Goal: Obtain resource: Obtain resource

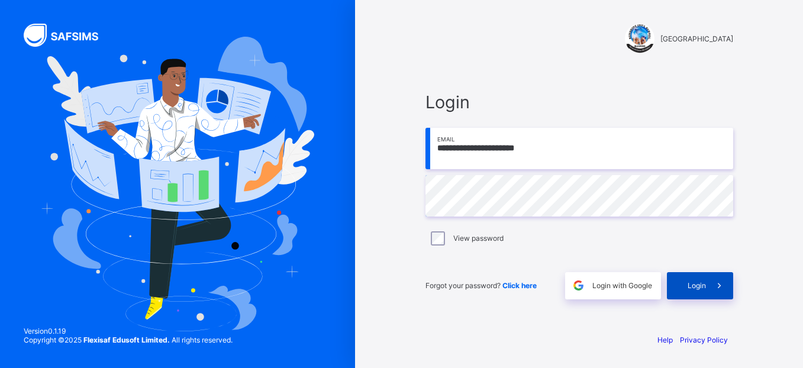
click at [696, 291] on div "Login" at bounding box center [700, 285] width 66 height 27
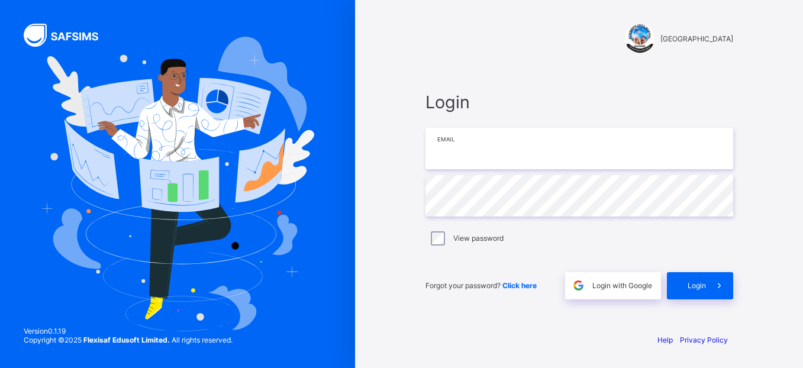
click at [518, 167] on input "email" at bounding box center [580, 148] width 308 height 41
type input "**********"
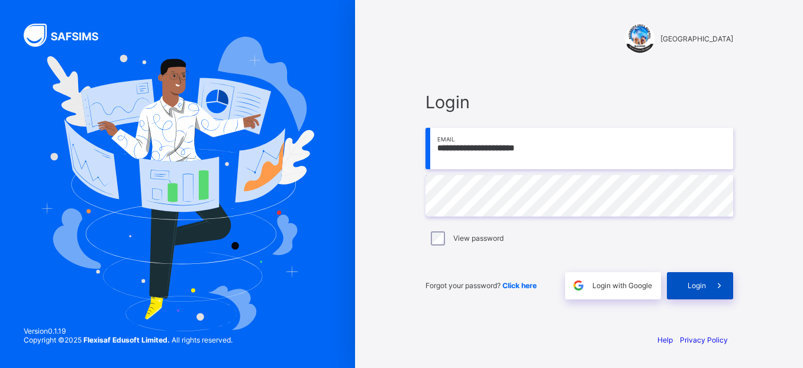
click at [710, 282] on span at bounding box center [719, 285] width 27 height 27
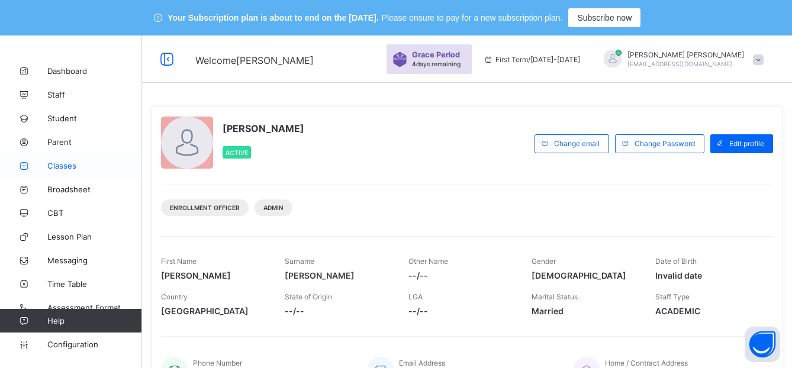
click at [63, 171] on link "Classes" at bounding box center [71, 166] width 142 height 24
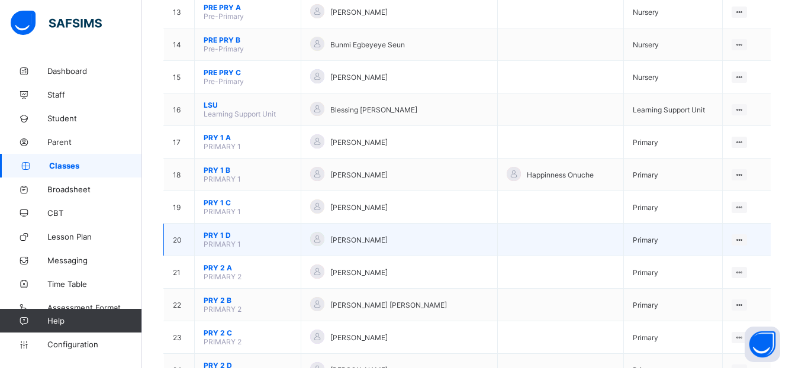
scroll to position [570, 0]
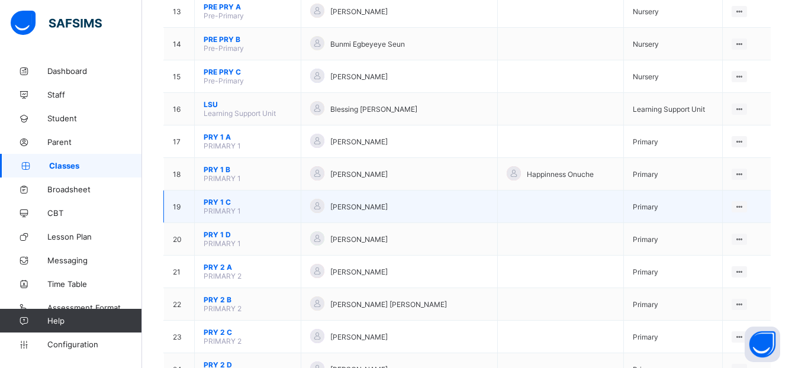
click at [220, 200] on span "PRY 1 C" at bounding box center [248, 202] width 88 height 9
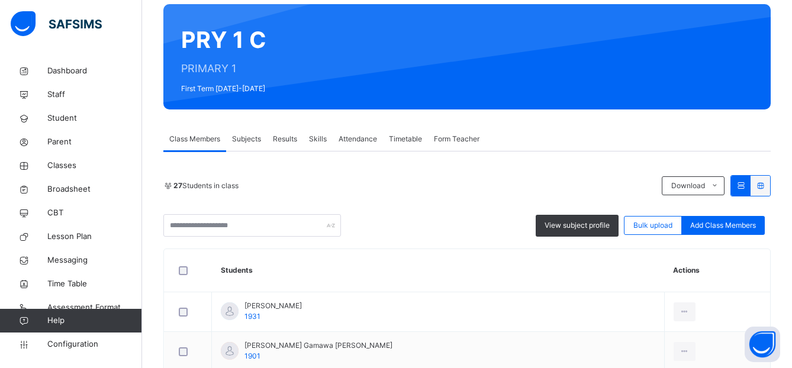
scroll to position [121, 0]
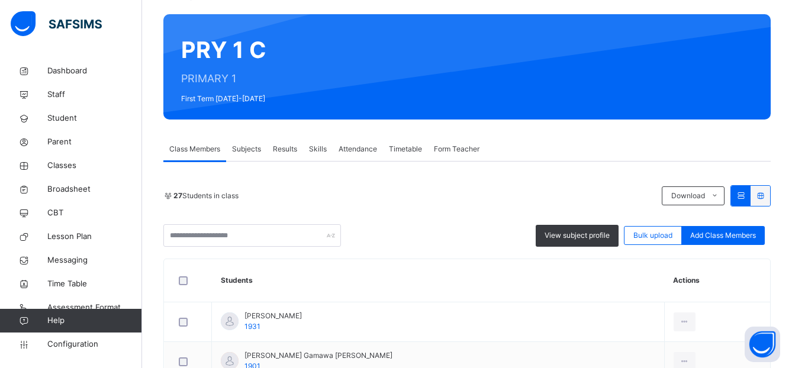
click at [254, 152] on span "Subjects" at bounding box center [246, 149] width 29 height 11
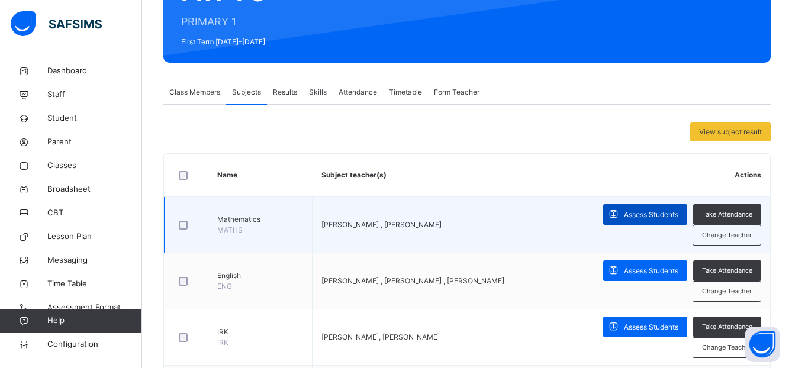
scroll to position [184, 0]
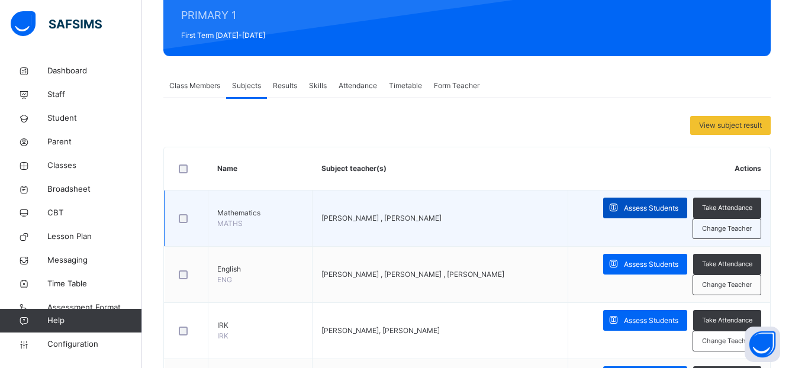
click at [638, 204] on span "Assess Students" at bounding box center [651, 208] width 54 height 11
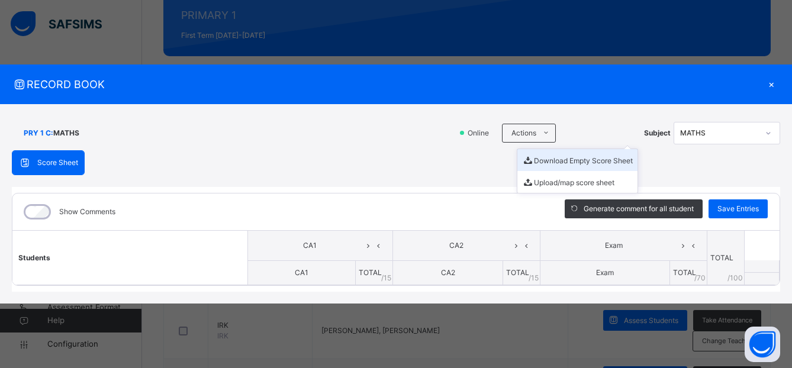
click at [554, 159] on li "Download Empty Score Sheet" at bounding box center [577, 160] width 120 height 22
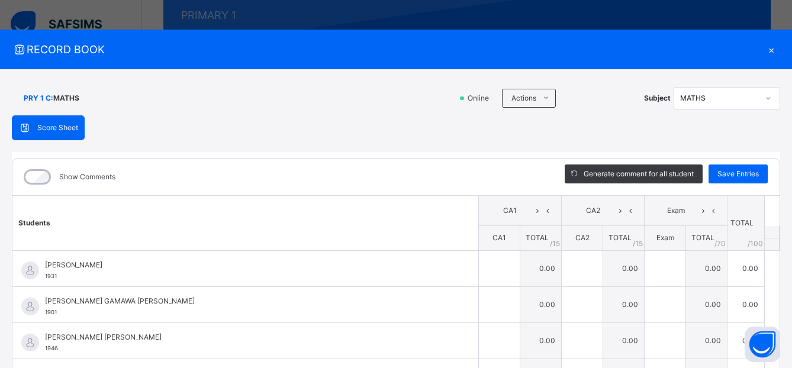
click at [375, 54] on span "RECORD BOOK" at bounding box center [387, 49] width 751 height 16
click at [766, 50] on div "×" at bounding box center [772, 49] width 18 height 16
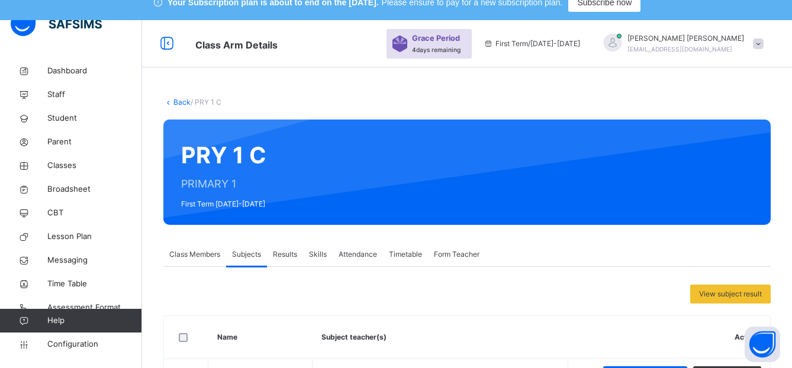
scroll to position [0, 0]
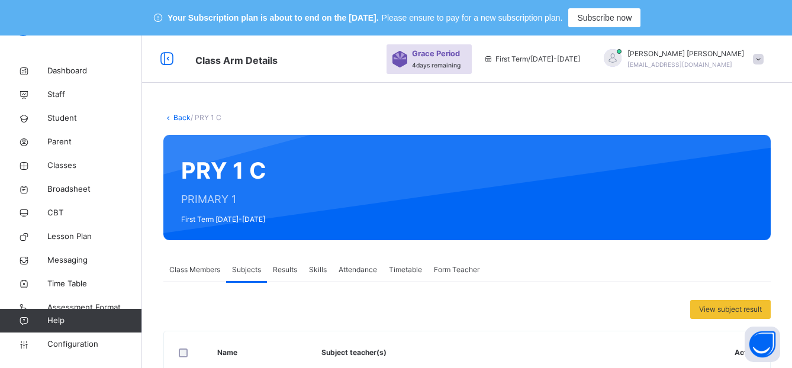
click at [176, 119] on link "Back" at bounding box center [181, 117] width 17 height 9
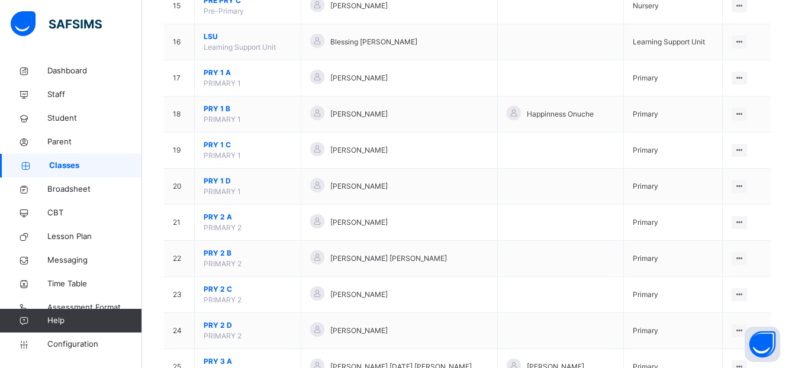
scroll to position [696, 0]
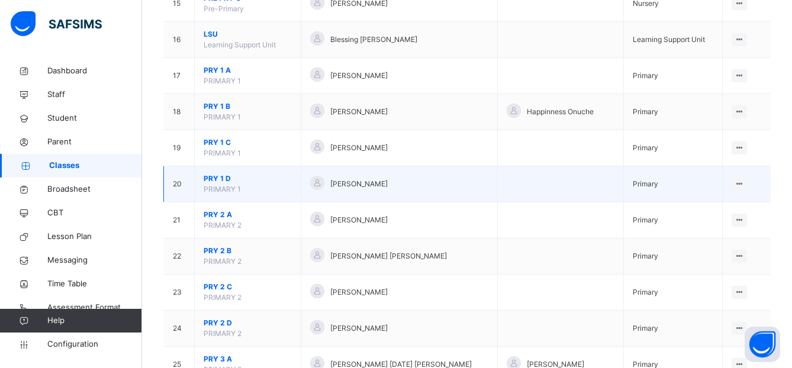
click at [214, 175] on span "PRY 1 D" at bounding box center [248, 178] width 88 height 11
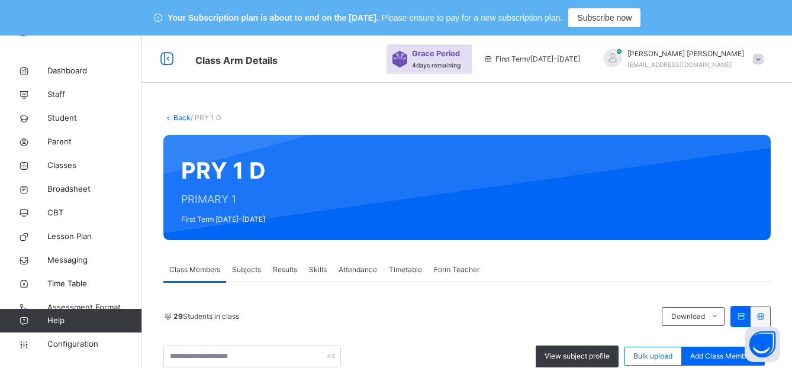
click at [243, 270] on span "Subjects" at bounding box center [246, 270] width 29 height 11
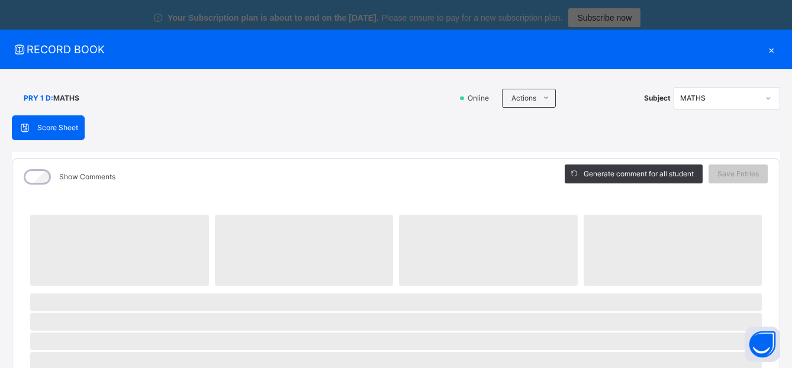
scroll to position [255, 0]
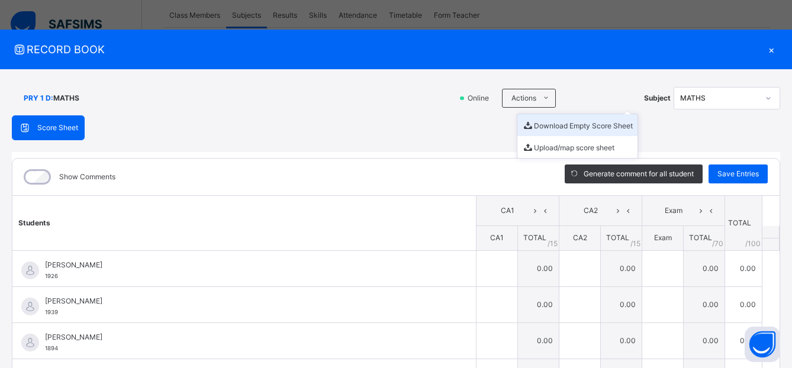
click at [542, 131] on li "Download Empty Score Sheet" at bounding box center [577, 125] width 120 height 22
click at [766, 50] on div "×" at bounding box center [772, 49] width 18 height 16
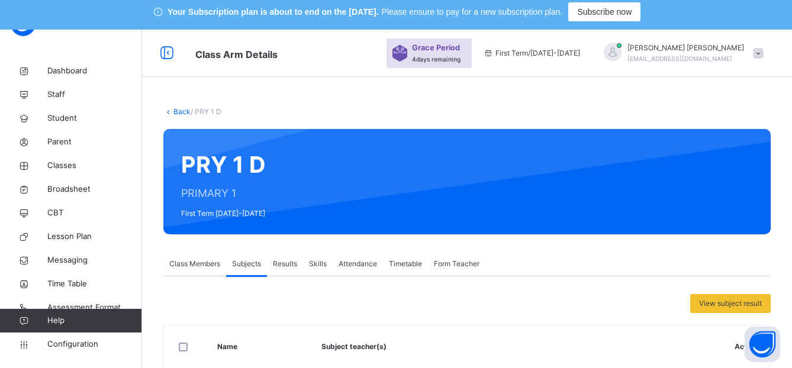
scroll to position [0, 0]
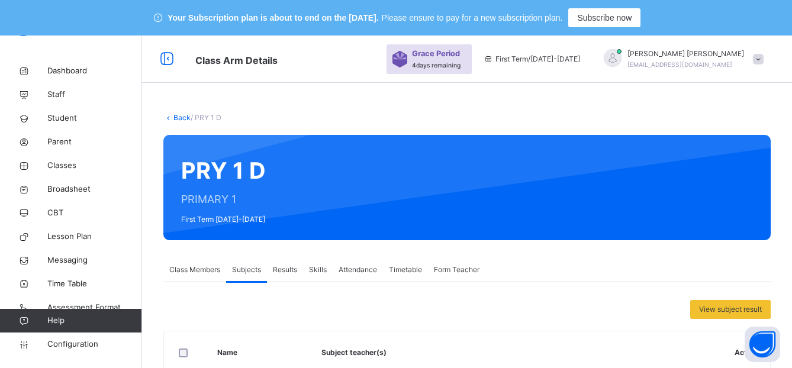
click at [182, 117] on link "Back" at bounding box center [181, 117] width 17 height 9
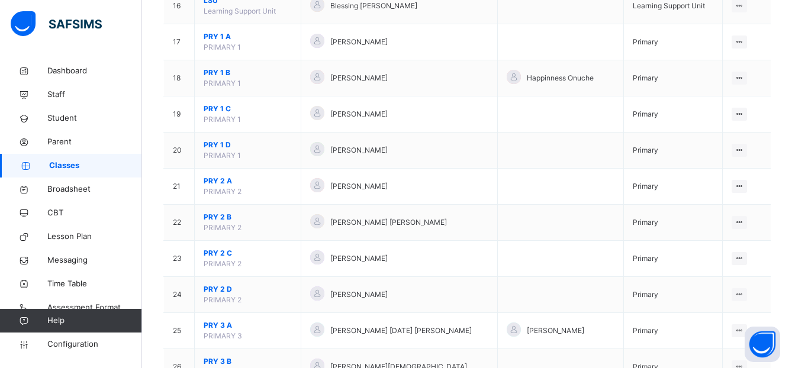
scroll to position [725, 0]
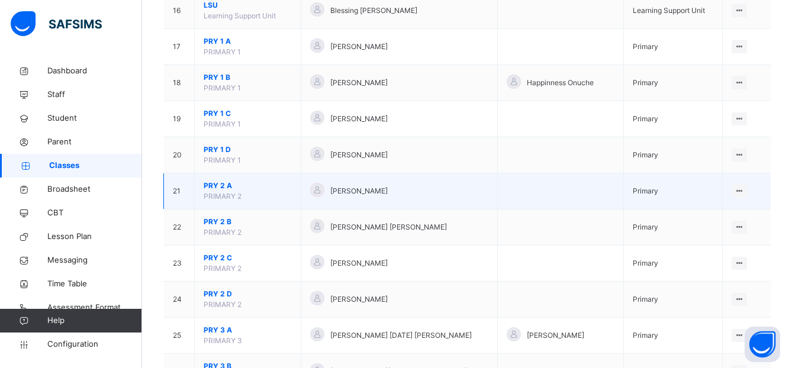
click at [218, 187] on span "PRY 2 A" at bounding box center [248, 186] width 88 height 11
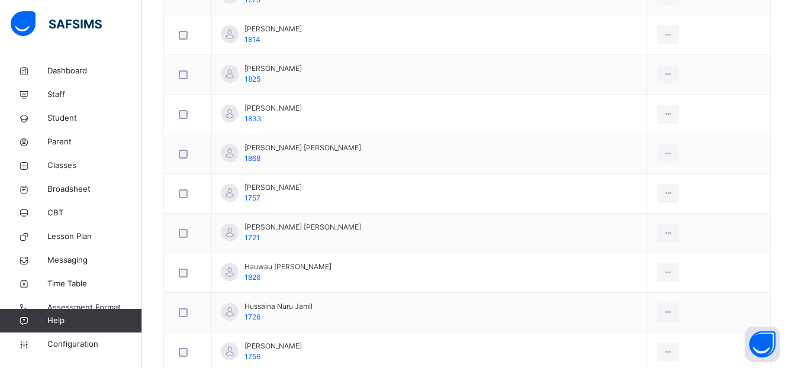
scroll to position [37, 0]
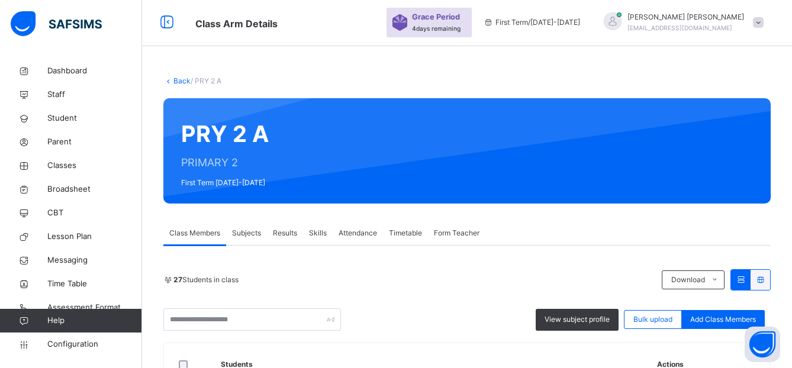
click at [247, 239] on span "Subjects" at bounding box center [246, 233] width 29 height 11
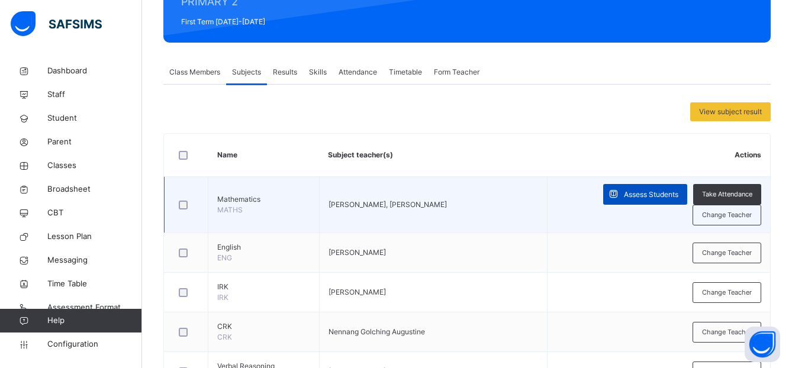
scroll to position [253, 0]
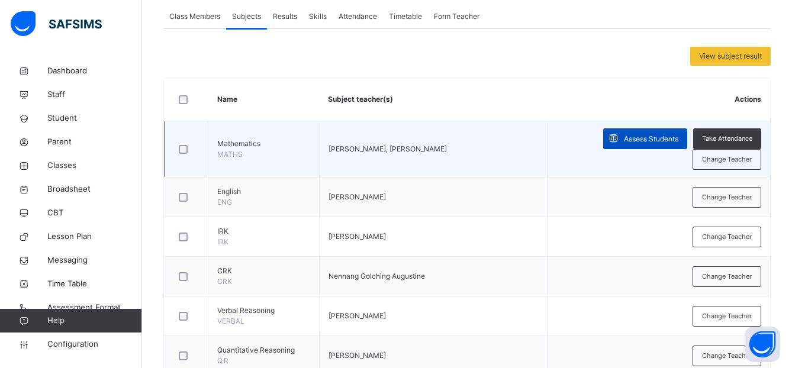
click at [649, 140] on span "Assess Students" at bounding box center [651, 139] width 54 height 11
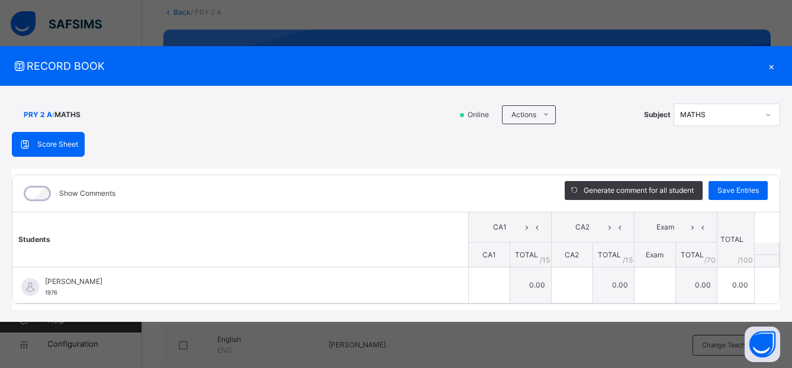
scroll to position [88, 0]
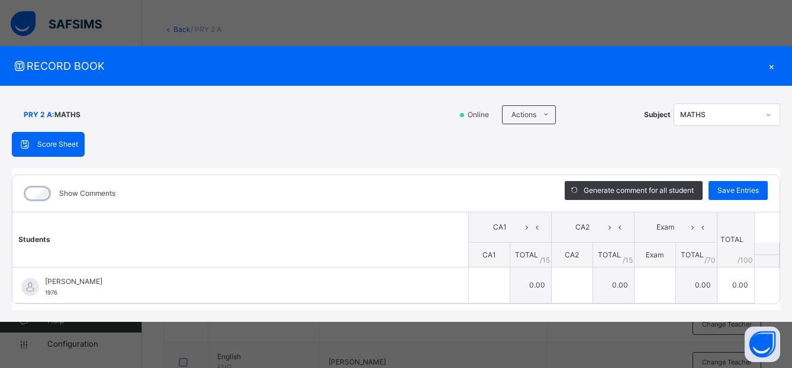
click at [770, 67] on div "×" at bounding box center [772, 66] width 18 height 16
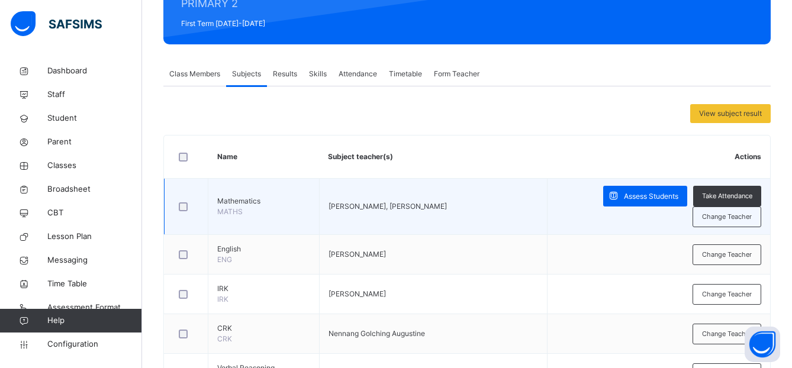
scroll to position [192, 0]
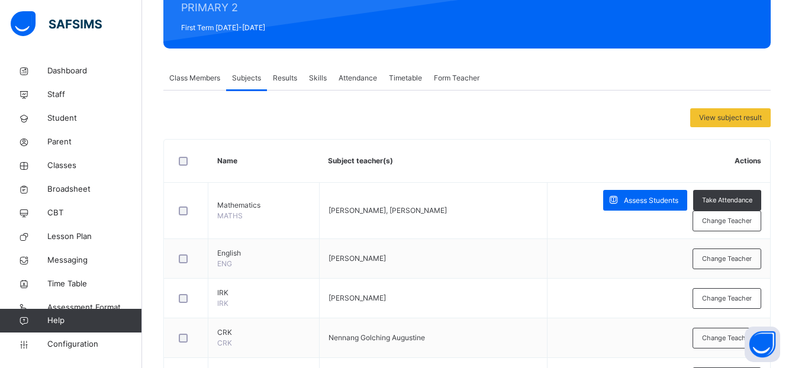
click at [188, 73] on span "Class Members" at bounding box center [194, 78] width 51 height 11
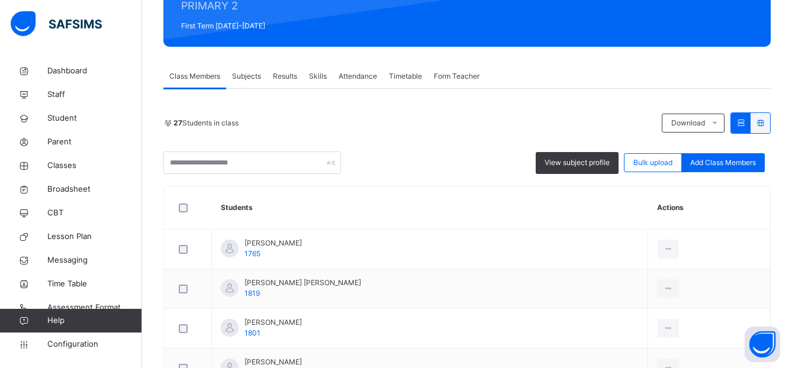
scroll to position [169, 0]
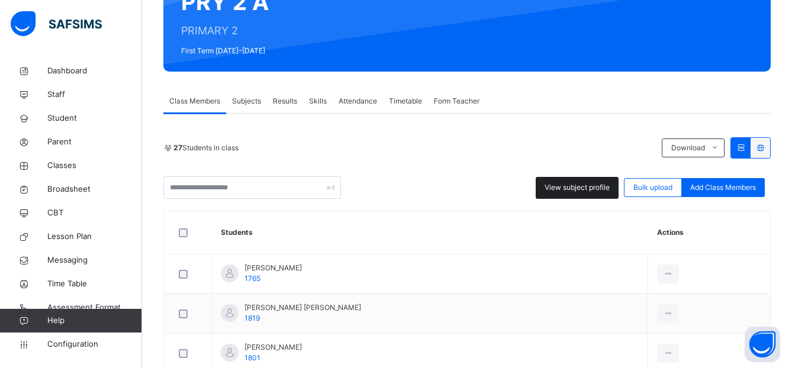
click at [584, 189] on span "View subject profile" at bounding box center [577, 187] width 65 height 11
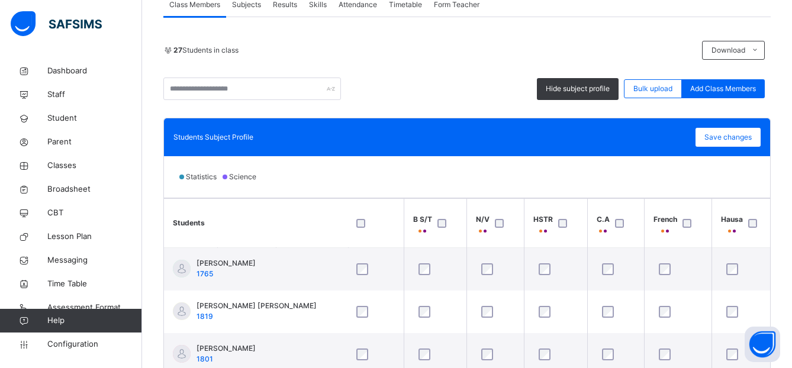
scroll to position [266, 0]
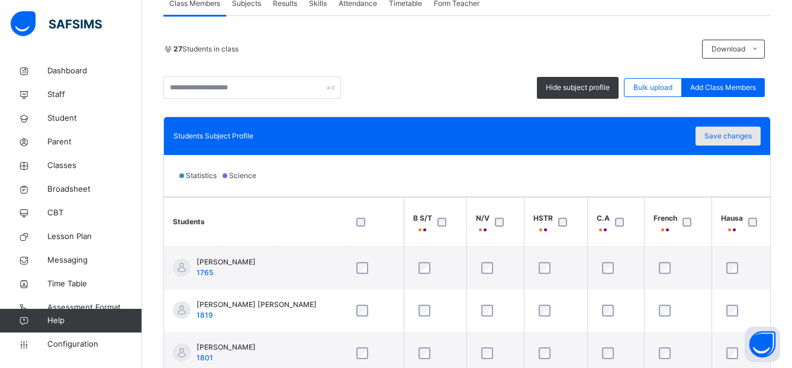
click at [745, 135] on span "Save changes" at bounding box center [728, 136] width 47 height 11
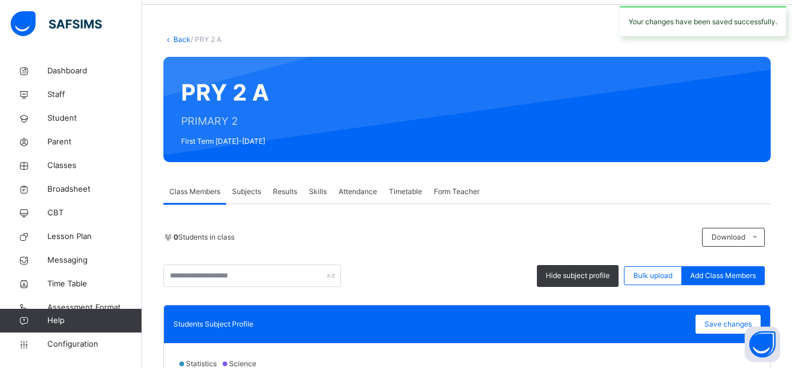
scroll to position [71, 0]
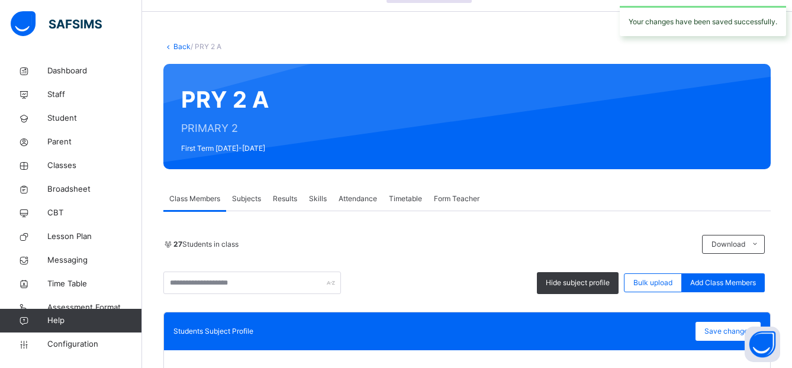
click at [243, 207] on div "Subjects" at bounding box center [246, 199] width 41 height 24
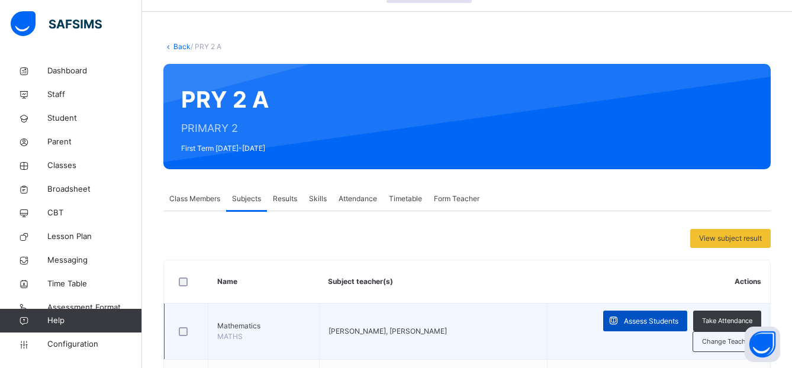
click at [644, 322] on span "Assess Students" at bounding box center [651, 321] width 54 height 11
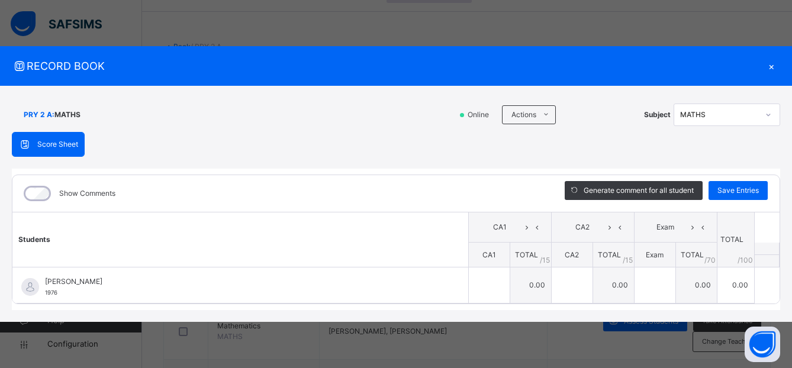
click at [771, 67] on div "×" at bounding box center [772, 66] width 18 height 16
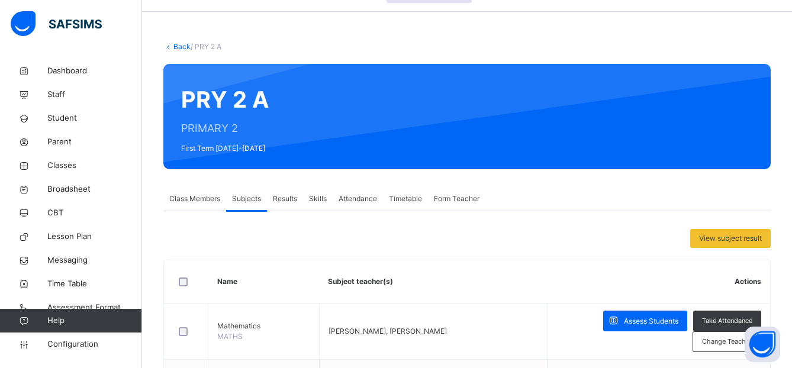
scroll to position [0, 0]
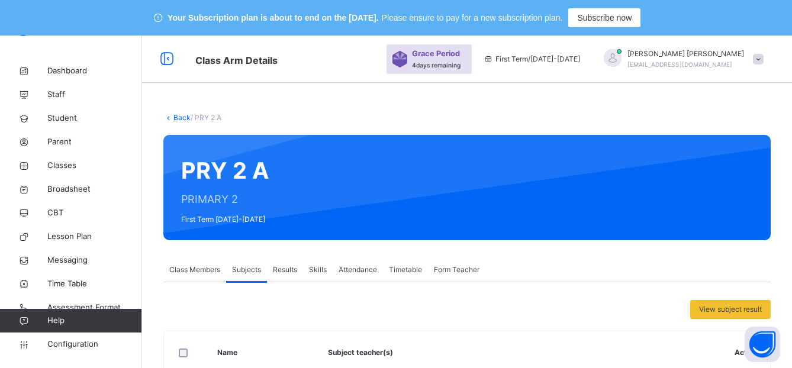
click at [182, 118] on link "Back" at bounding box center [181, 117] width 17 height 9
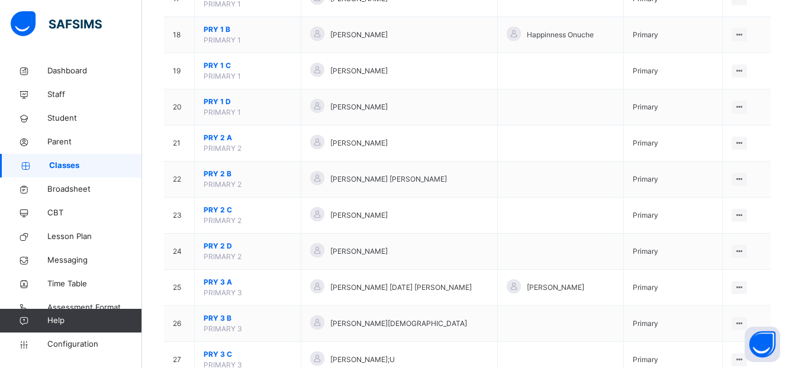
scroll to position [793, 0]
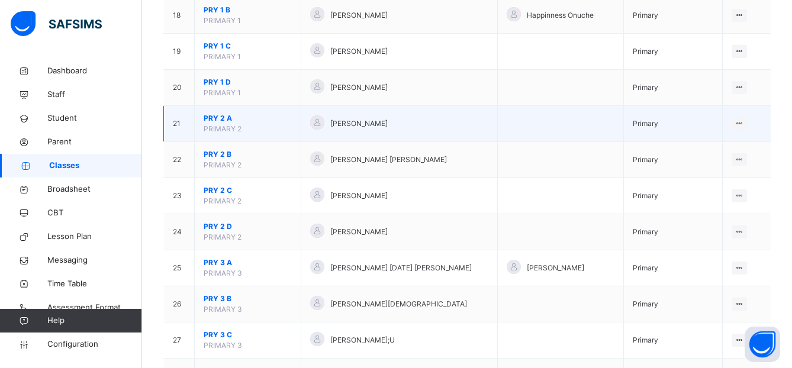
click at [214, 115] on span "PRY 2 A" at bounding box center [248, 118] width 88 height 11
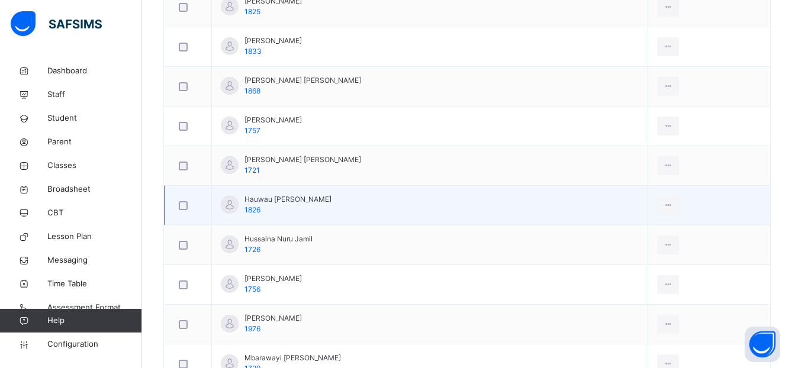
scroll to position [757, 0]
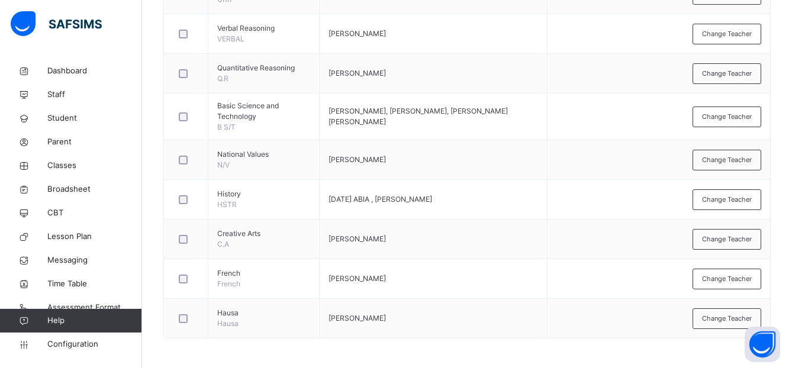
scroll to position [242, 0]
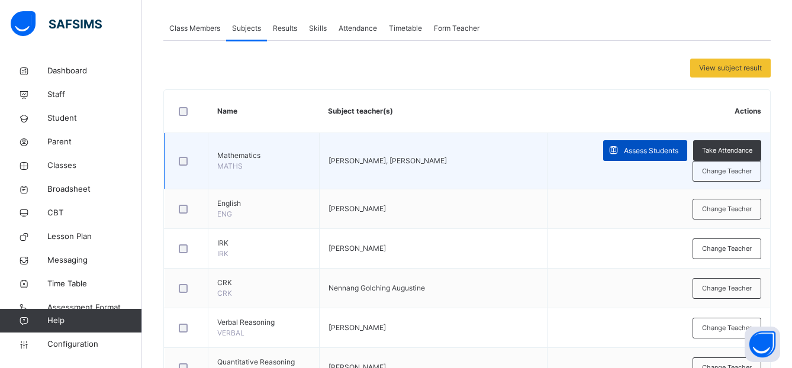
click at [624, 152] on span at bounding box center [613, 150] width 21 height 21
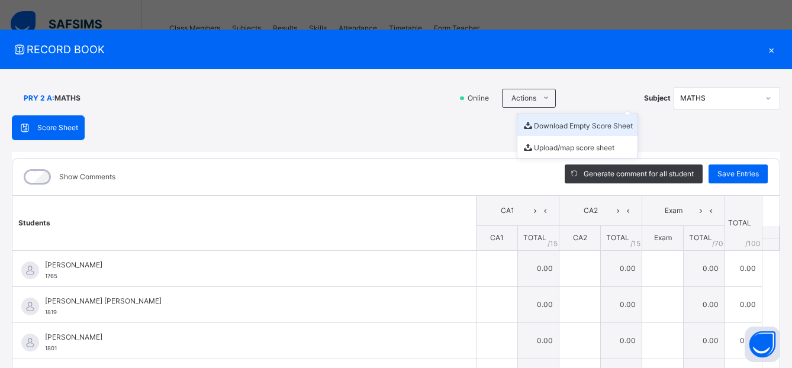
click at [535, 127] on li "Download Empty Score Sheet" at bounding box center [577, 125] width 120 height 22
click at [766, 51] on div "×" at bounding box center [772, 49] width 18 height 16
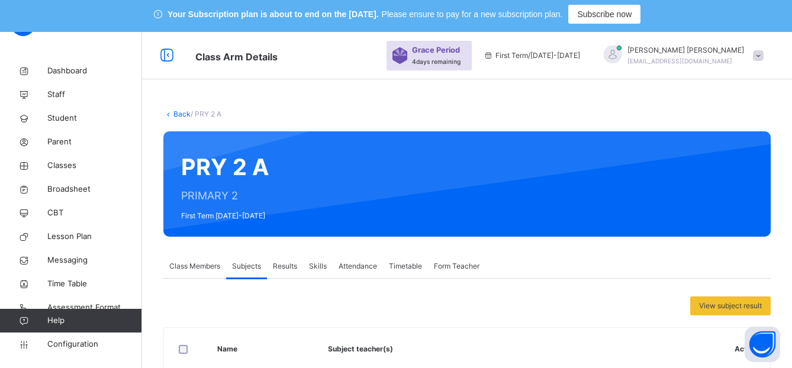
scroll to position [0, 0]
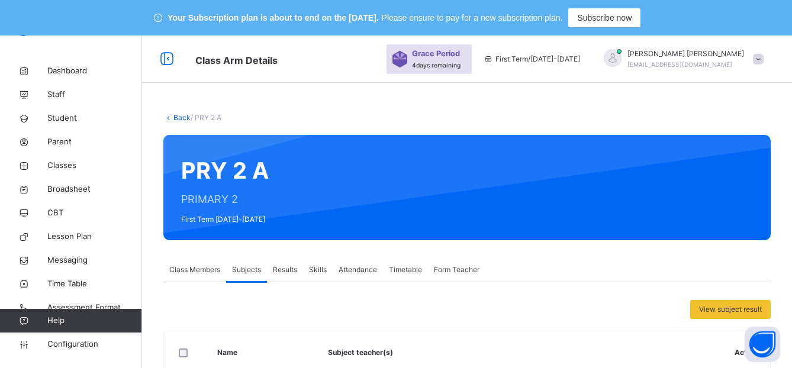
click at [179, 119] on link "Back" at bounding box center [181, 117] width 17 height 9
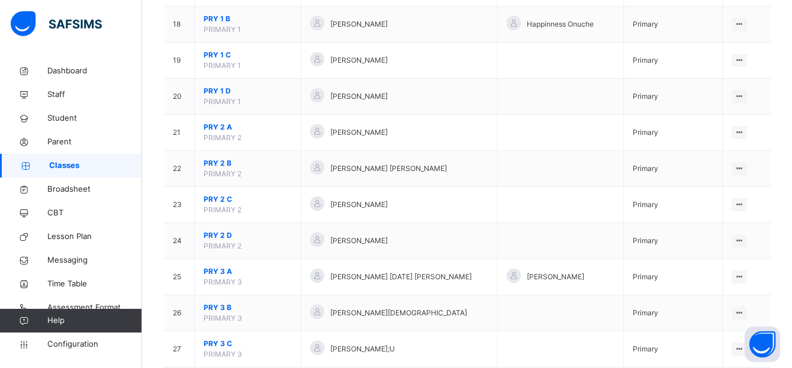
scroll to position [795, 0]
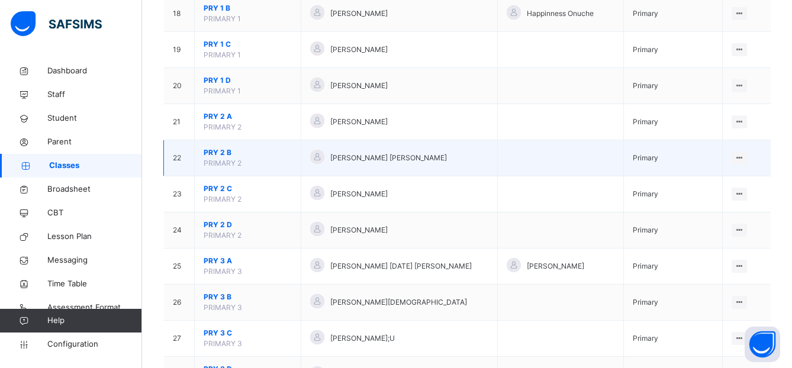
click at [219, 151] on span "PRY 2 B" at bounding box center [248, 152] width 88 height 11
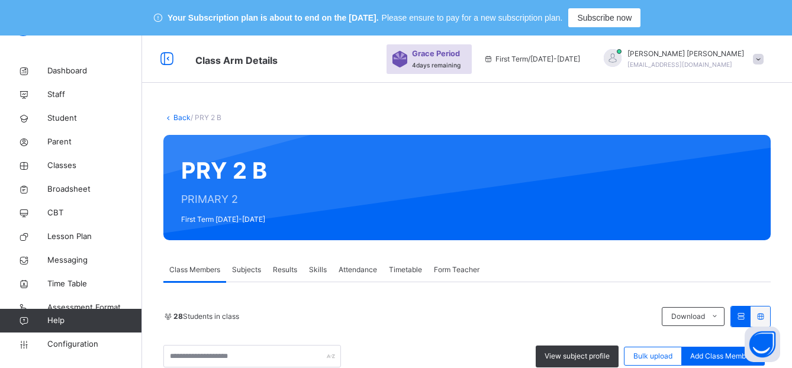
drag, startPoint x: 255, startPoint y: 270, endPoint x: 356, endPoint y: 251, distance: 103.0
click at [254, 271] on span "Subjects" at bounding box center [246, 270] width 29 height 11
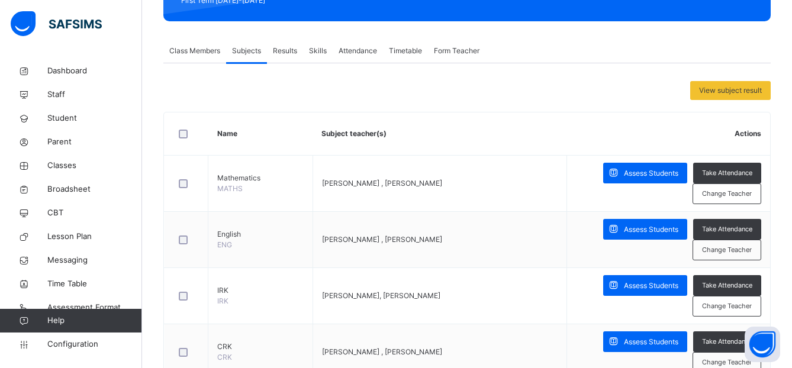
scroll to position [218, 0]
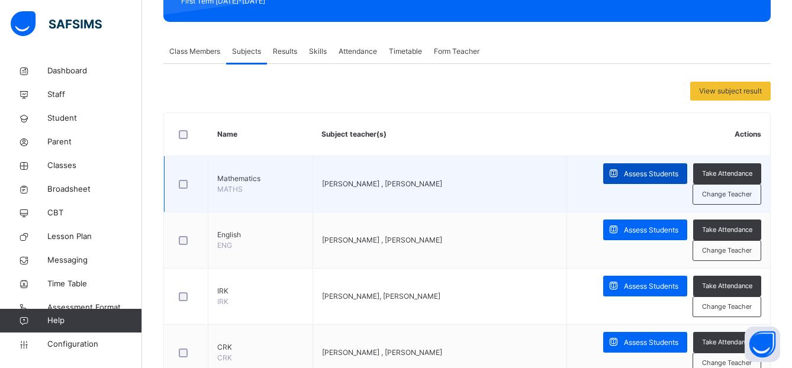
click at [652, 175] on span "Assess Students" at bounding box center [651, 174] width 54 height 11
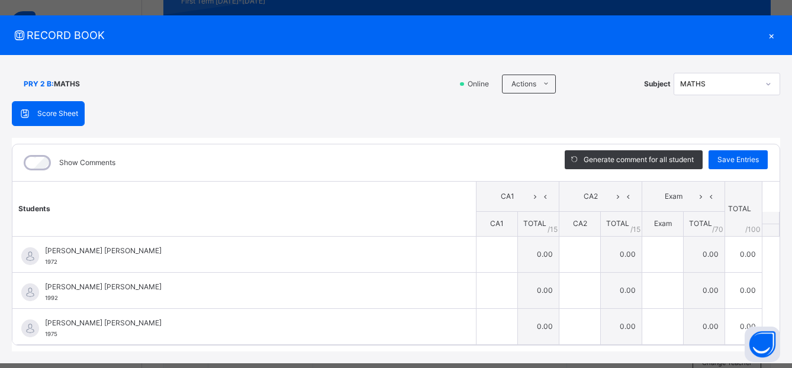
scroll to position [0, 0]
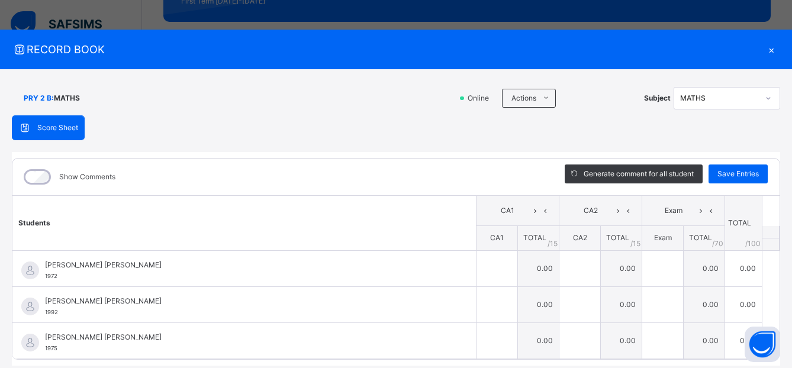
click at [771, 49] on div "×" at bounding box center [772, 49] width 18 height 16
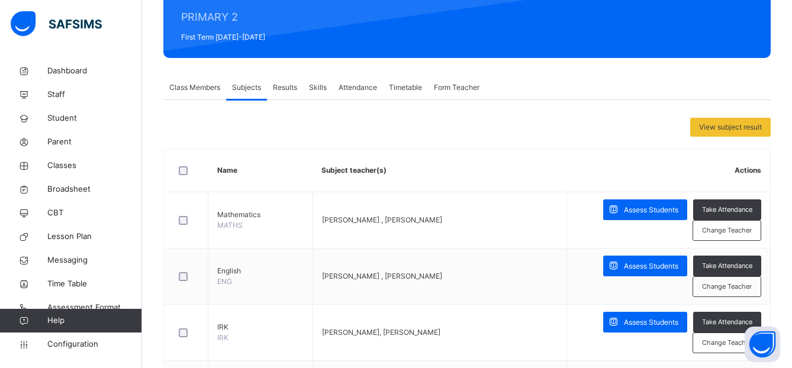
scroll to position [178, 0]
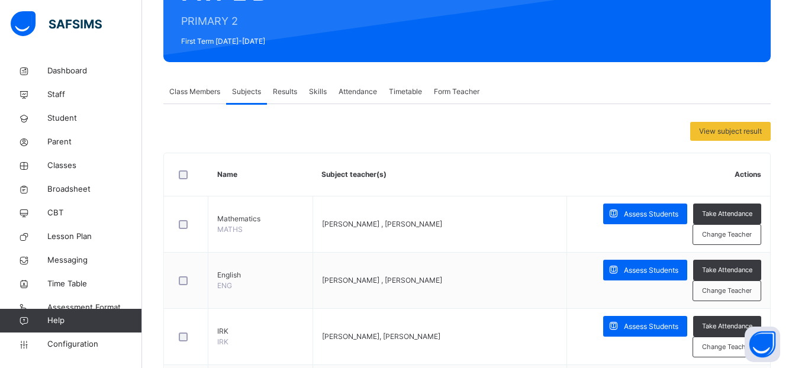
click at [200, 101] on div "Class Members" at bounding box center [194, 92] width 63 height 24
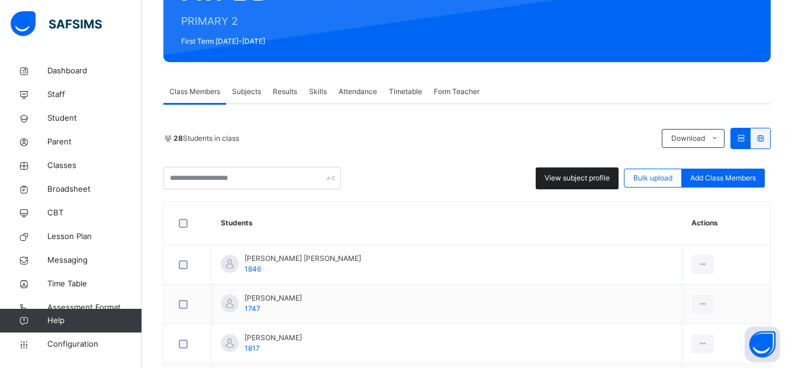
click at [575, 178] on span "View subject profile" at bounding box center [577, 178] width 65 height 11
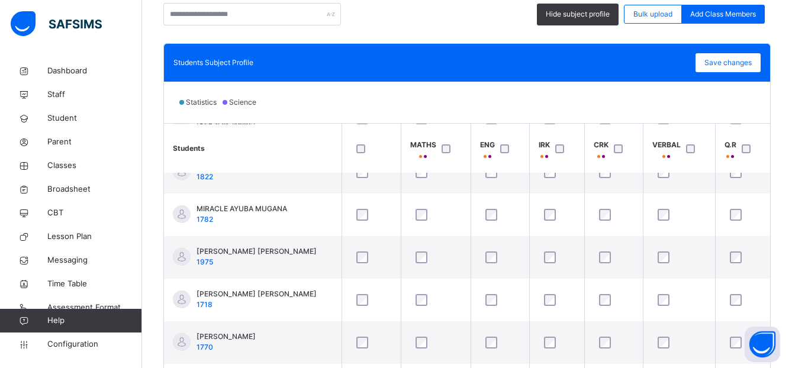
scroll to position [0, 0]
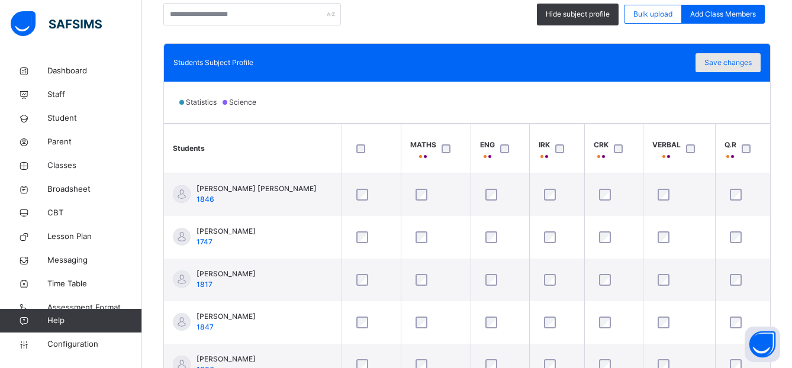
click at [744, 65] on span "Save changes" at bounding box center [728, 62] width 47 height 11
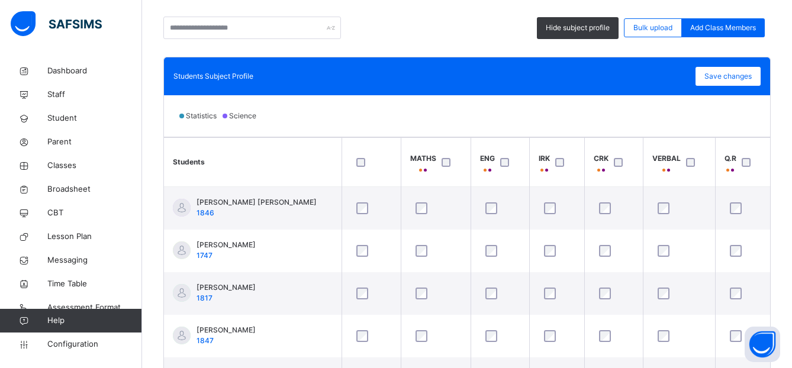
scroll to position [115, 0]
